Goal: Navigation & Orientation: Find specific page/section

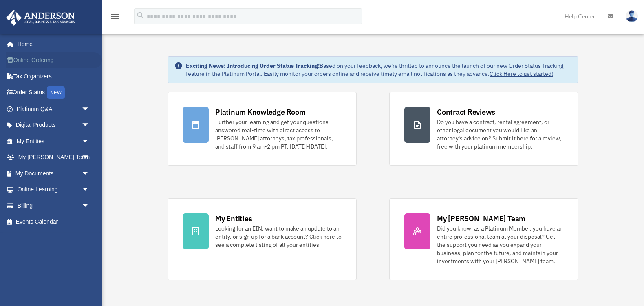
click at [45, 62] on link "Online Ordering" at bounding box center [54, 60] width 96 height 16
click at [35, 93] on link "Order Status NEW" at bounding box center [54, 92] width 96 height 17
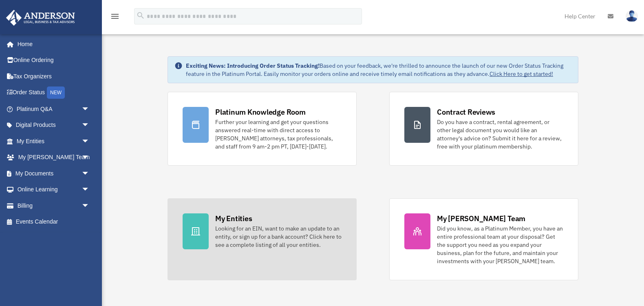
click at [200, 228] on icon at bounding box center [196, 231] width 10 height 10
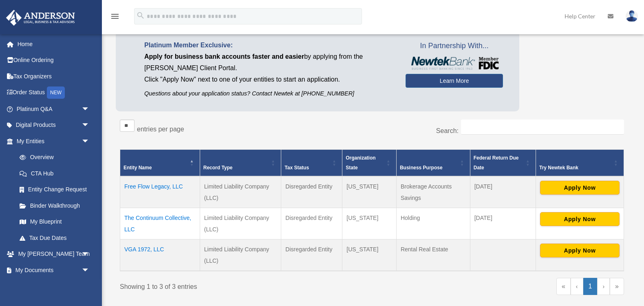
scroll to position [55, 0]
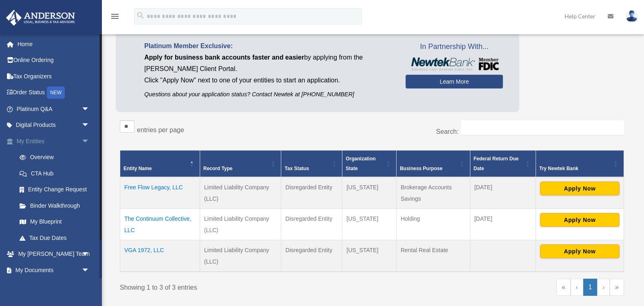
click at [35, 141] on link "My Entities arrow_drop_down" at bounding box center [54, 141] width 96 height 16
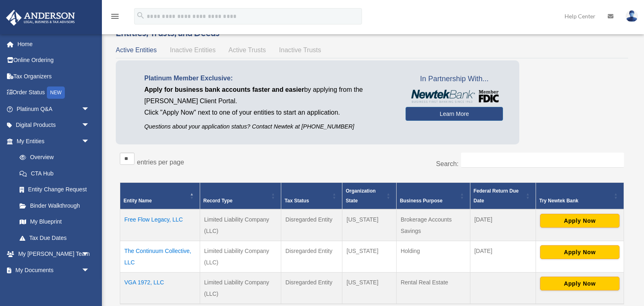
scroll to position [31, 0]
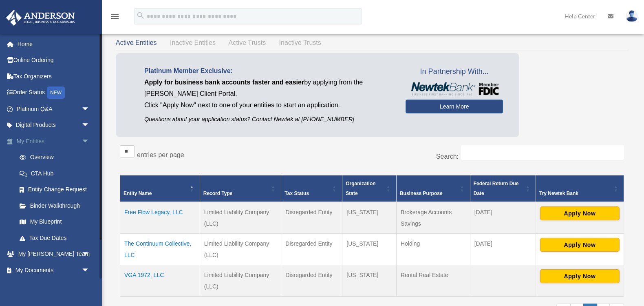
click at [38, 142] on link "My Entities arrow_drop_down" at bounding box center [54, 141] width 96 height 16
click at [53, 156] on link "Overview" at bounding box center [56, 157] width 90 height 16
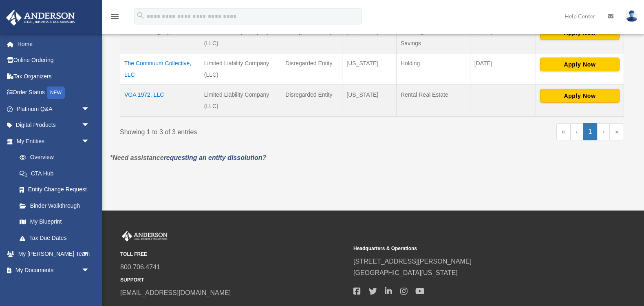
scroll to position [211, 0]
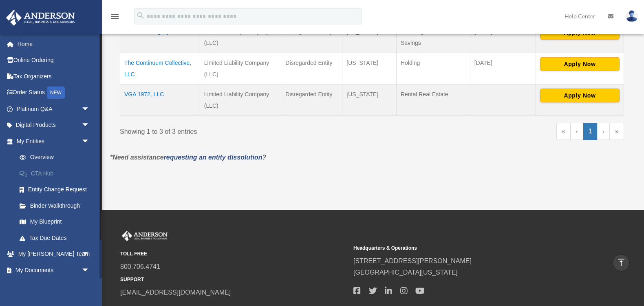
click at [52, 172] on link "CTA Hub" at bounding box center [56, 173] width 90 height 16
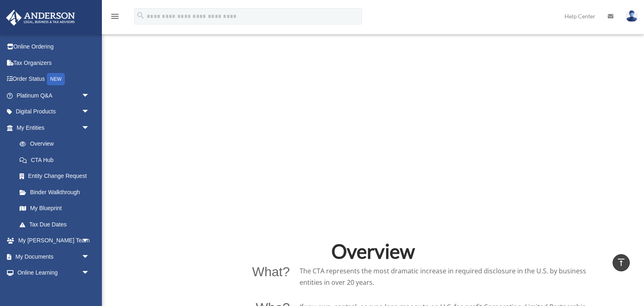
scroll to position [337, 0]
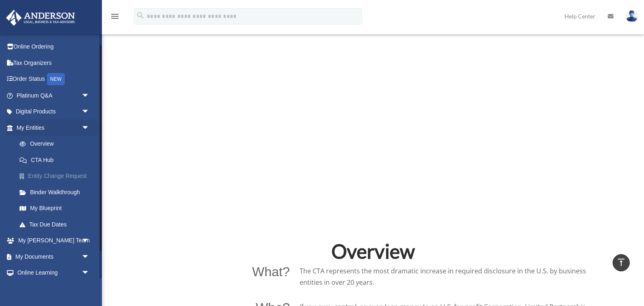
click at [52, 173] on link "Entity Change Request" at bounding box center [56, 176] width 90 height 16
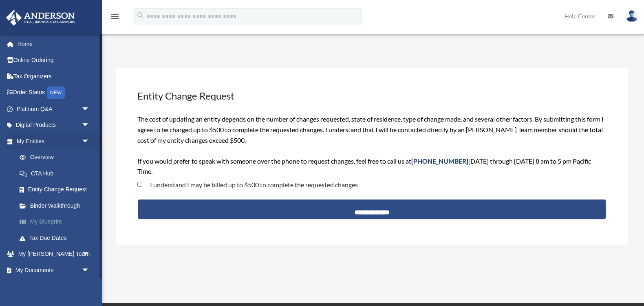
click at [39, 220] on link "My Blueprint" at bounding box center [56, 221] width 90 height 16
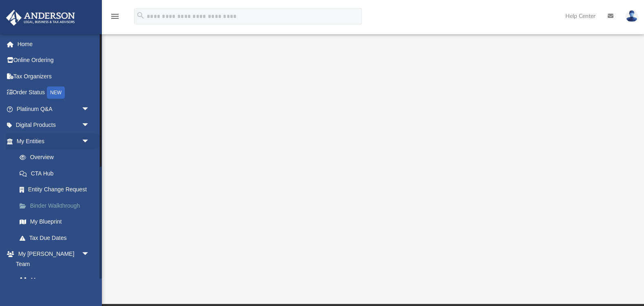
scroll to position [135, 0]
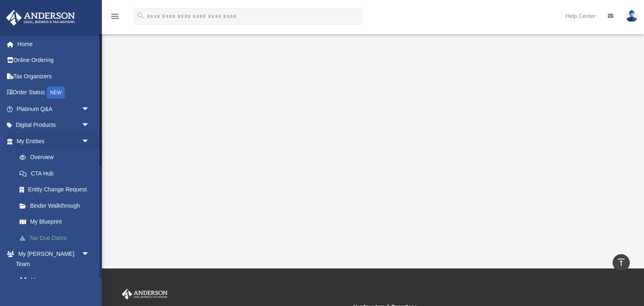
click at [46, 234] on link "Tax Due Dates" at bounding box center [56, 237] width 90 height 16
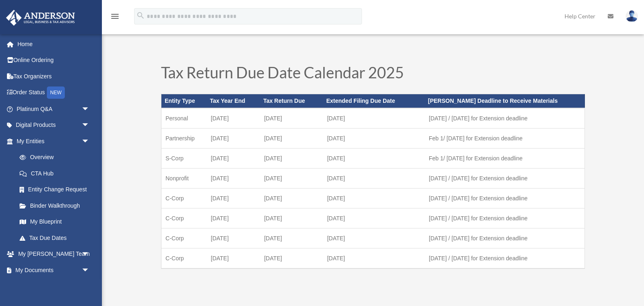
scroll to position [10, 0]
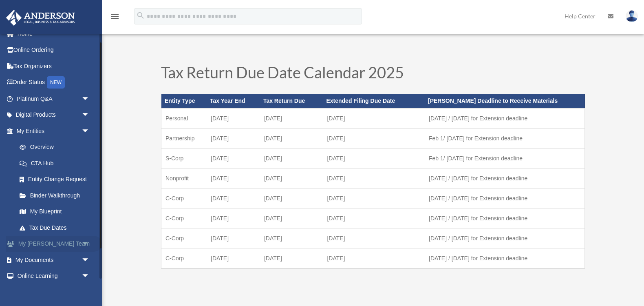
click at [46, 238] on link "My [PERSON_NAME] Team arrow_drop_down" at bounding box center [54, 243] width 96 height 16
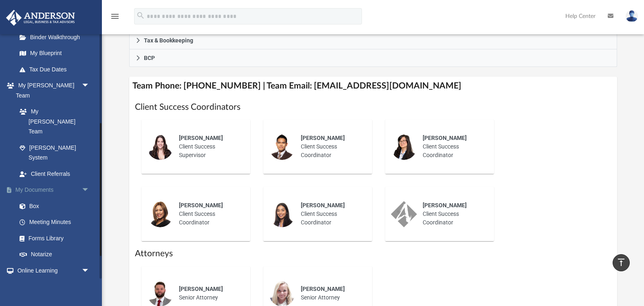
scroll to position [170, 0]
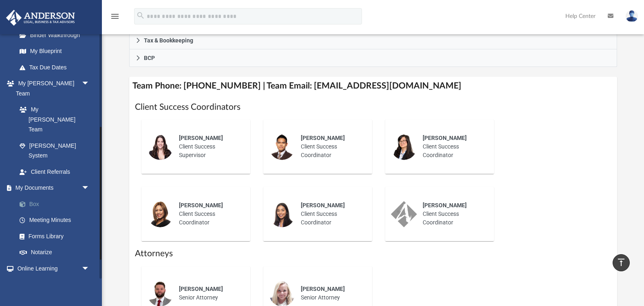
click at [41, 196] on link "Box" at bounding box center [56, 204] width 90 height 16
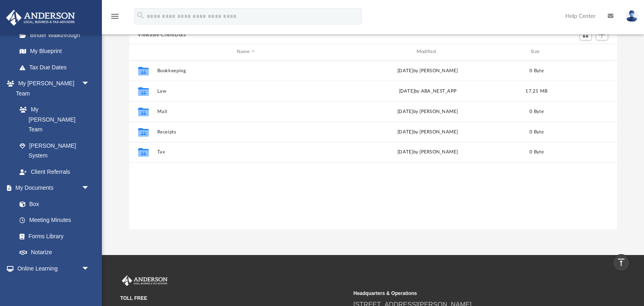
scroll to position [53, 0]
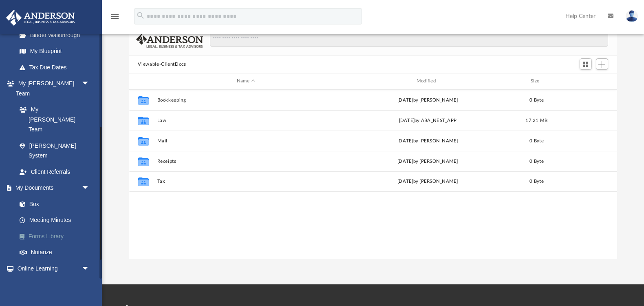
click at [40, 228] on link "Forms Library" at bounding box center [56, 236] width 90 height 16
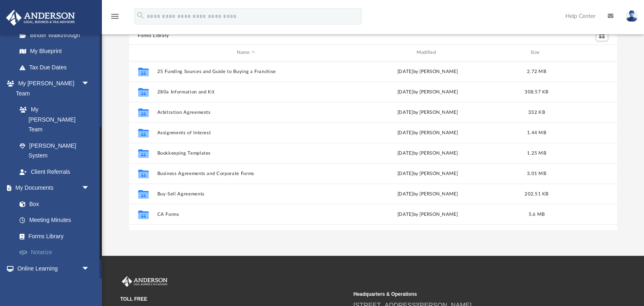
scroll to position [185, 488]
click at [39, 276] on link "Courses" at bounding box center [56, 284] width 90 height 16
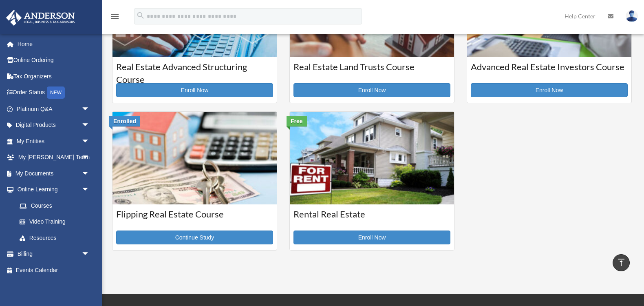
scroll to position [229, 0]
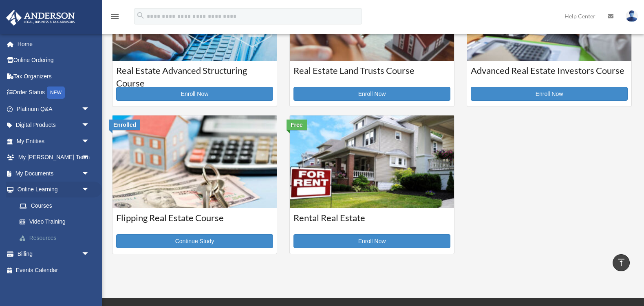
click at [48, 235] on link "Resources" at bounding box center [56, 237] width 90 height 16
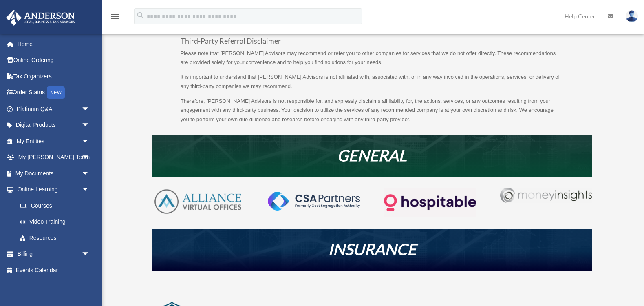
scroll to position [90, 0]
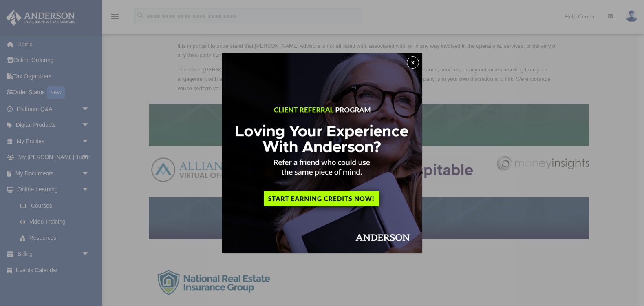
click at [411, 61] on button "x" at bounding box center [413, 62] width 12 height 12
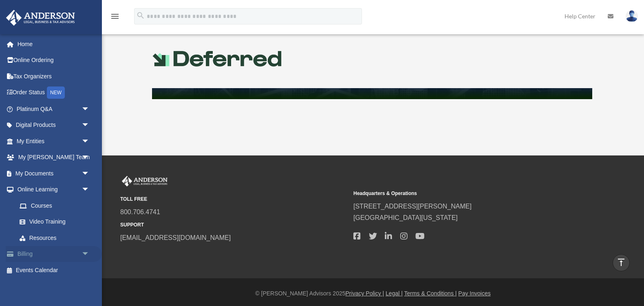
scroll to position [428, 0]
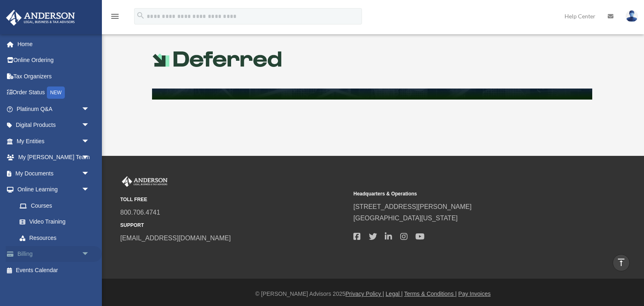
click at [33, 248] on link "Billing arrow_drop_down" at bounding box center [54, 254] width 96 height 16
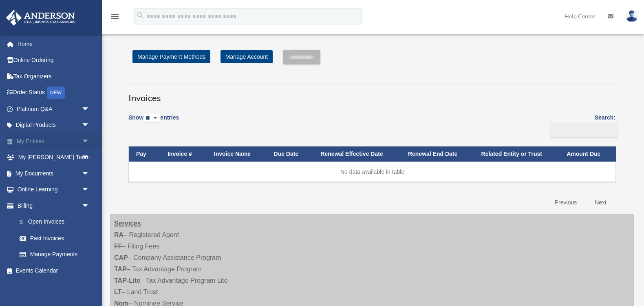
click at [61, 139] on link "My Entities arrow_drop_down" at bounding box center [54, 141] width 96 height 16
click at [53, 158] on link "My Anderson Team arrow_drop_down" at bounding box center [54, 157] width 96 height 16
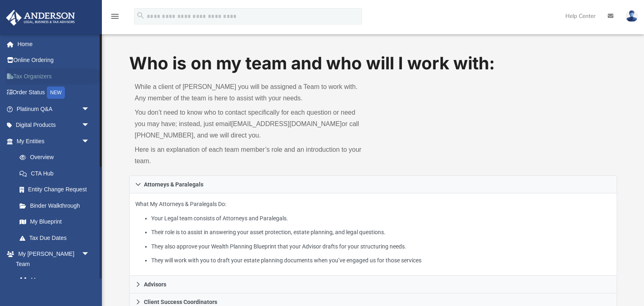
click at [37, 77] on link "Tax Organizers" at bounding box center [54, 76] width 96 height 16
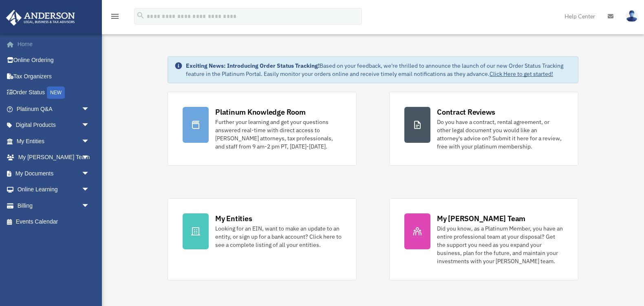
click at [28, 49] on link "Home" at bounding box center [54, 44] width 96 height 16
